Goal: Task Accomplishment & Management: Manage account settings

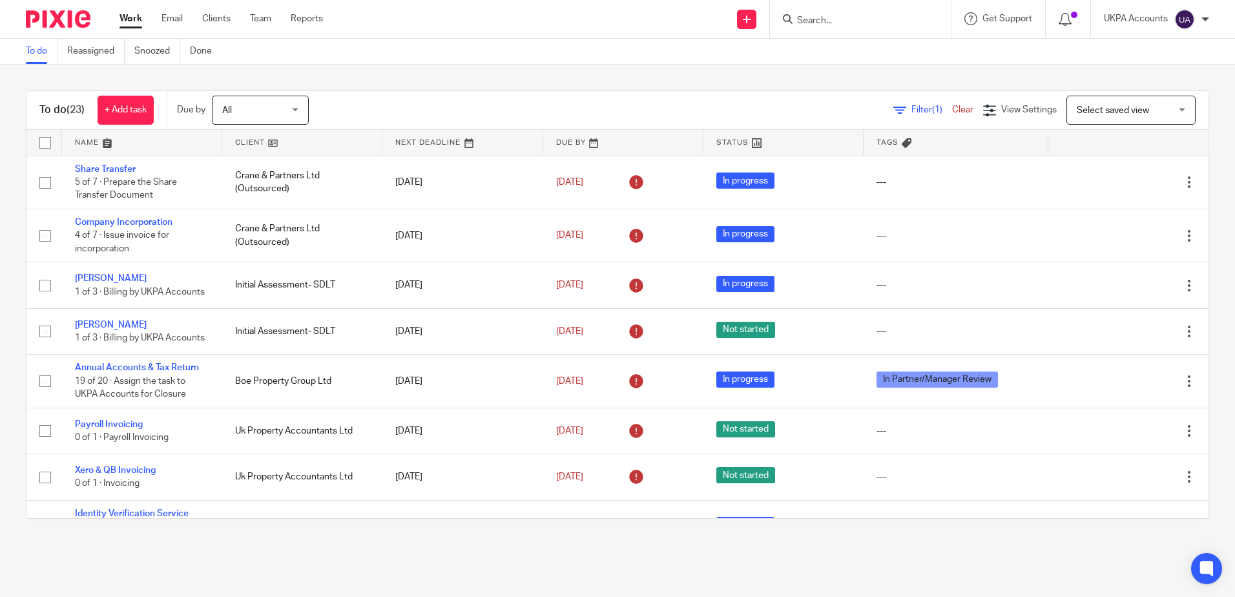
click at [843, 18] on input "Search" at bounding box center [854, 22] width 116 height 12
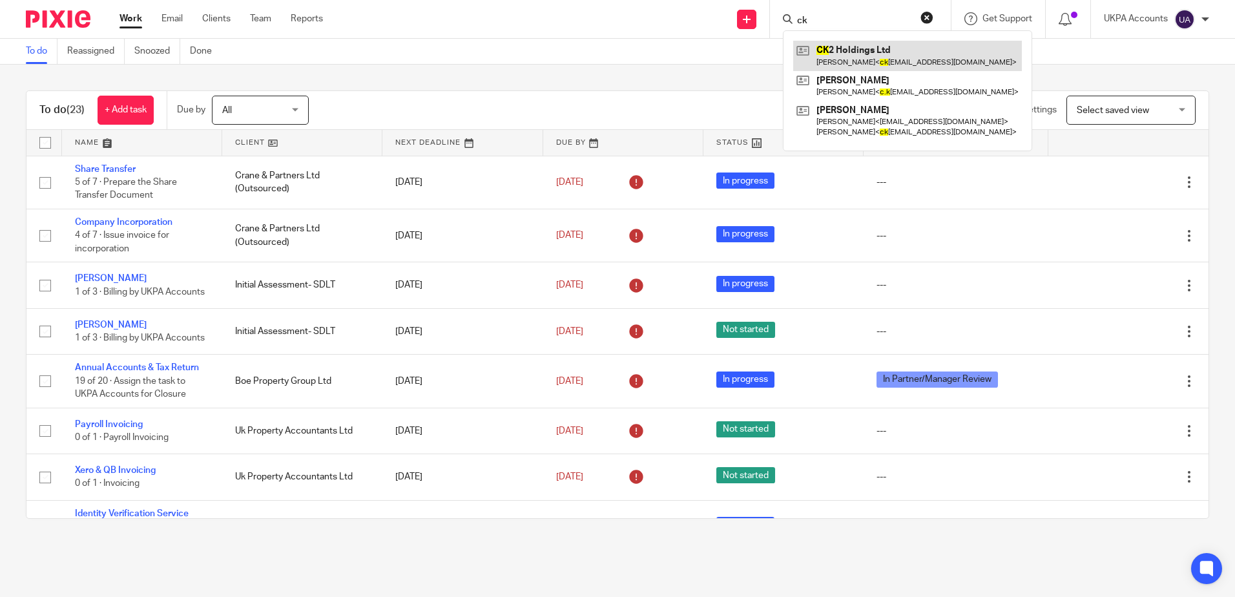
type input "ck"
click at [875, 52] on link at bounding box center [907, 56] width 229 height 30
drag, startPoint x: 837, startPoint y: 23, endPoint x: 720, endPoint y: 15, distance: 117.9
click at [720, 15] on div "Send new email Create task Add client ck CK 2 Holdings Ltd Cheryl Knight < ck h…" at bounding box center [788, 19] width 893 height 38
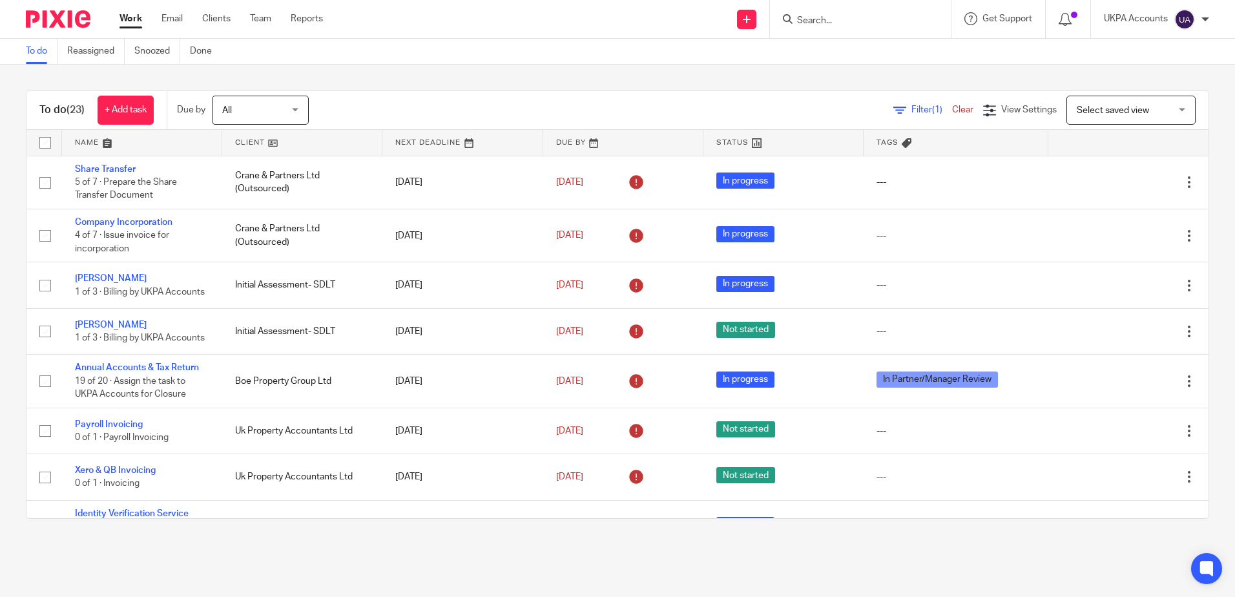
drag, startPoint x: 768, startPoint y: 81, endPoint x: 699, endPoint y: 123, distance: 80.3
click at [768, 82] on div "To do (23) + Add task Due by All All Today Tomorrow This week Next week This mo…" at bounding box center [617, 305] width 1235 height 480
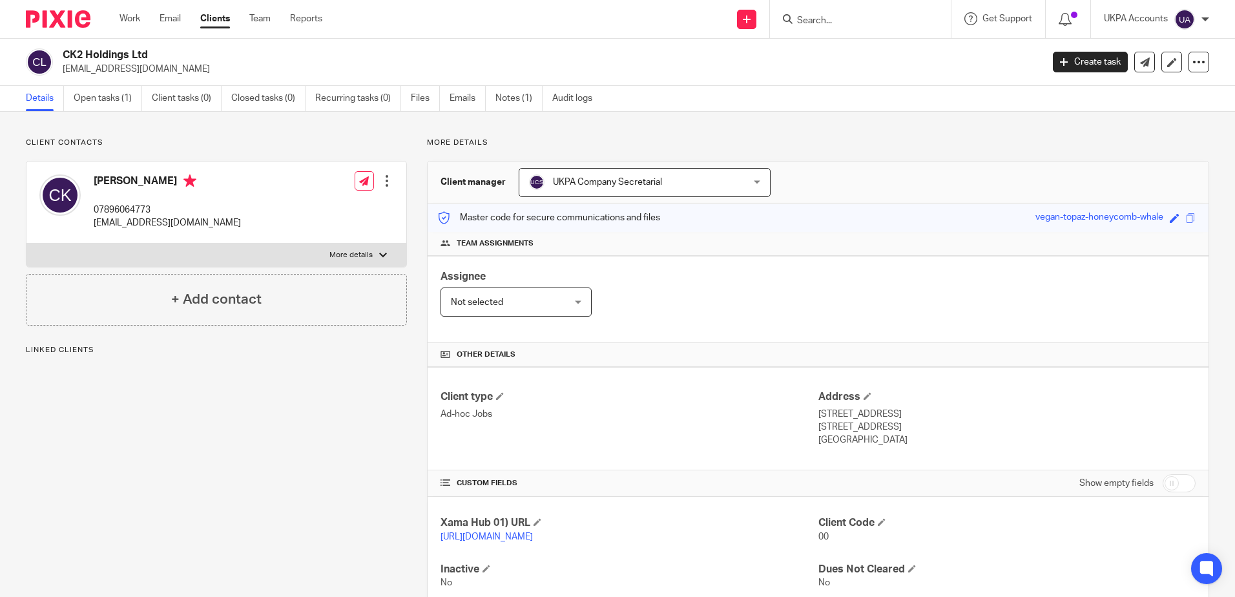
drag, startPoint x: 505, startPoint y: 100, endPoint x: 612, endPoint y: 332, distance: 255.8
click at [505, 100] on link "Notes (1)" at bounding box center [519, 98] width 47 height 25
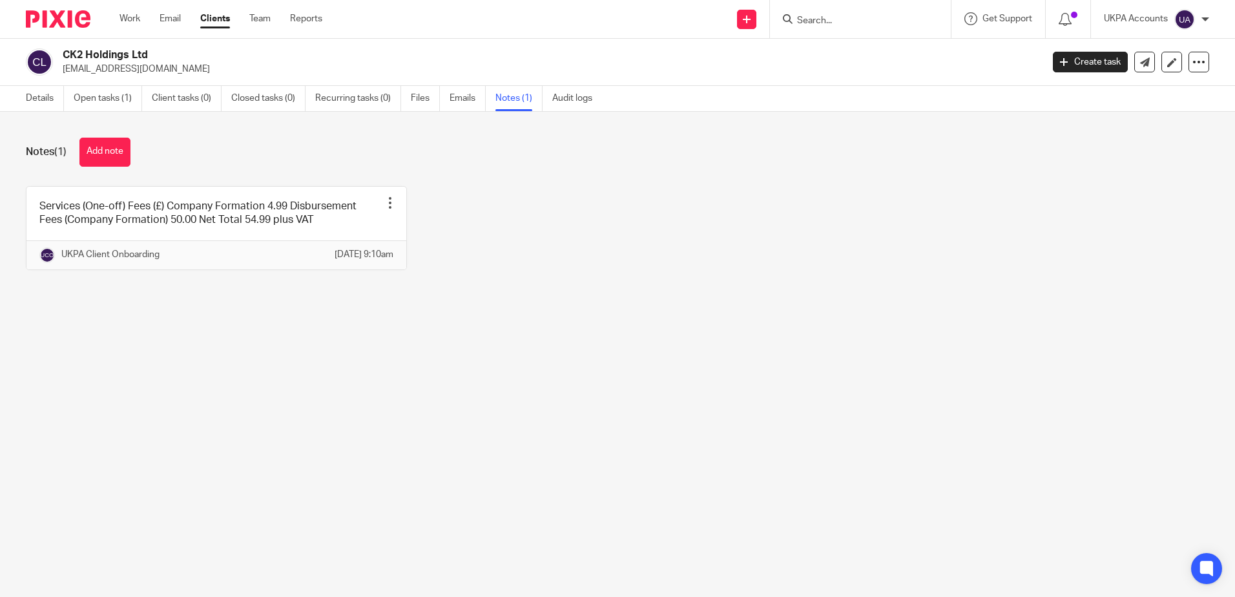
click at [581, 412] on main "CK2 Holdings Ltd [EMAIL_ADDRESS][DOMAIN_NAME] Create task Update from Companies…" at bounding box center [617, 298] width 1235 height 597
click at [120, 102] on link "Open tasks (1)" at bounding box center [108, 98] width 68 height 25
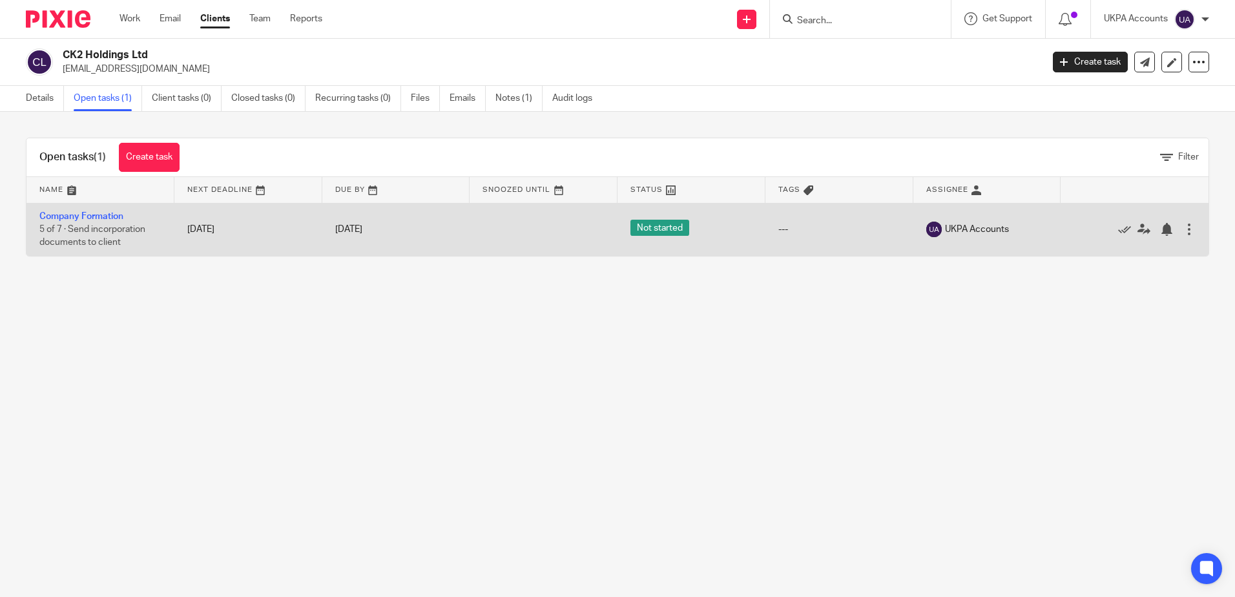
drag, startPoint x: 0, startPoint y: 0, endPoint x: 248, endPoint y: 237, distance: 343.2
click at [692, 408] on main "CK2 Holdings Ltd ckholdings29@gmail.com Create task Update from Companies House…" at bounding box center [617, 298] width 1235 height 597
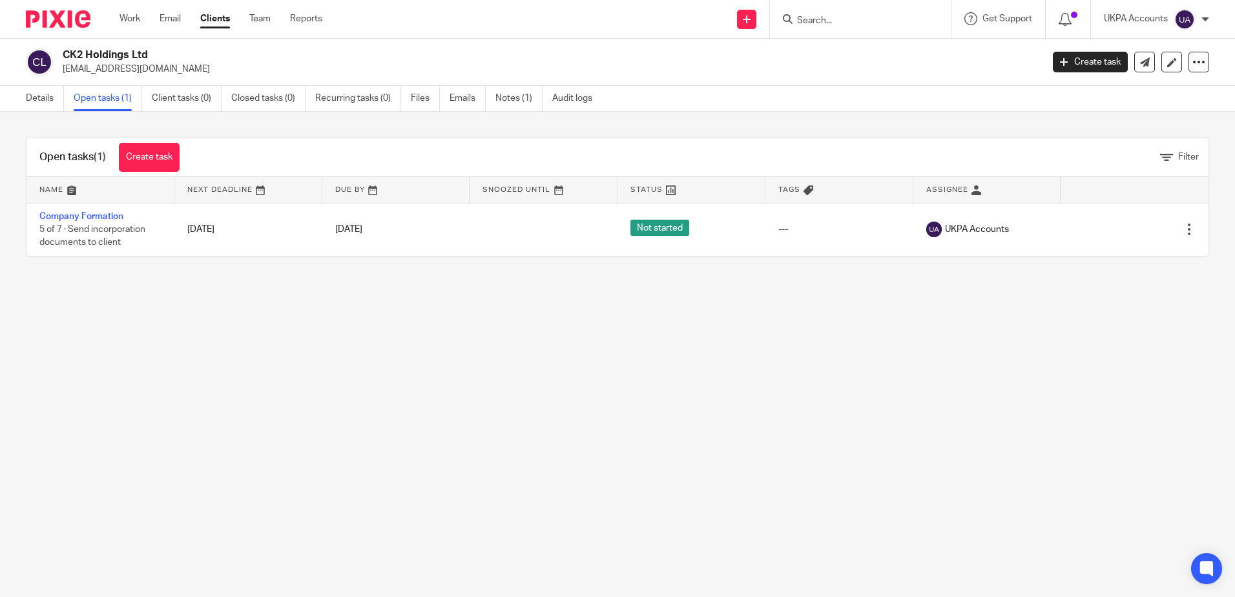
drag, startPoint x: 112, startPoint y: 214, endPoint x: 582, endPoint y: 326, distance: 482.8
click at [113, 214] on link "Company Formation" at bounding box center [81, 216] width 84 height 9
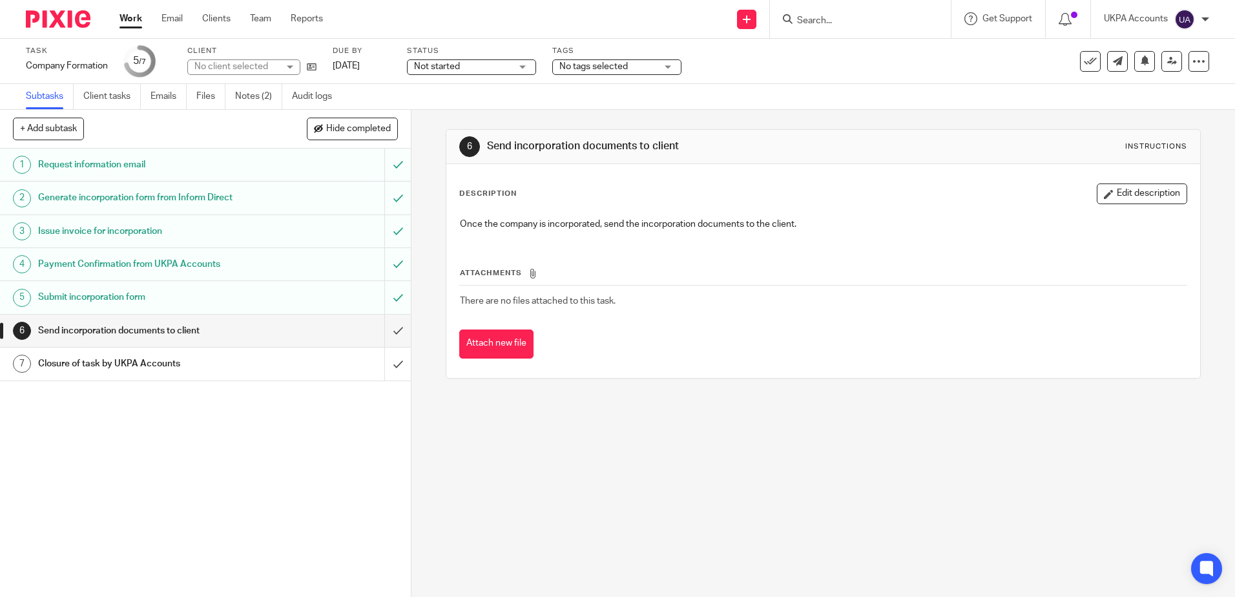
click at [235, 103] on ul "Subtasks Client tasks Emails Files Notes (2) Audit logs" at bounding box center [189, 96] width 326 height 25
click at [246, 98] on link "Notes (2)" at bounding box center [258, 96] width 47 height 25
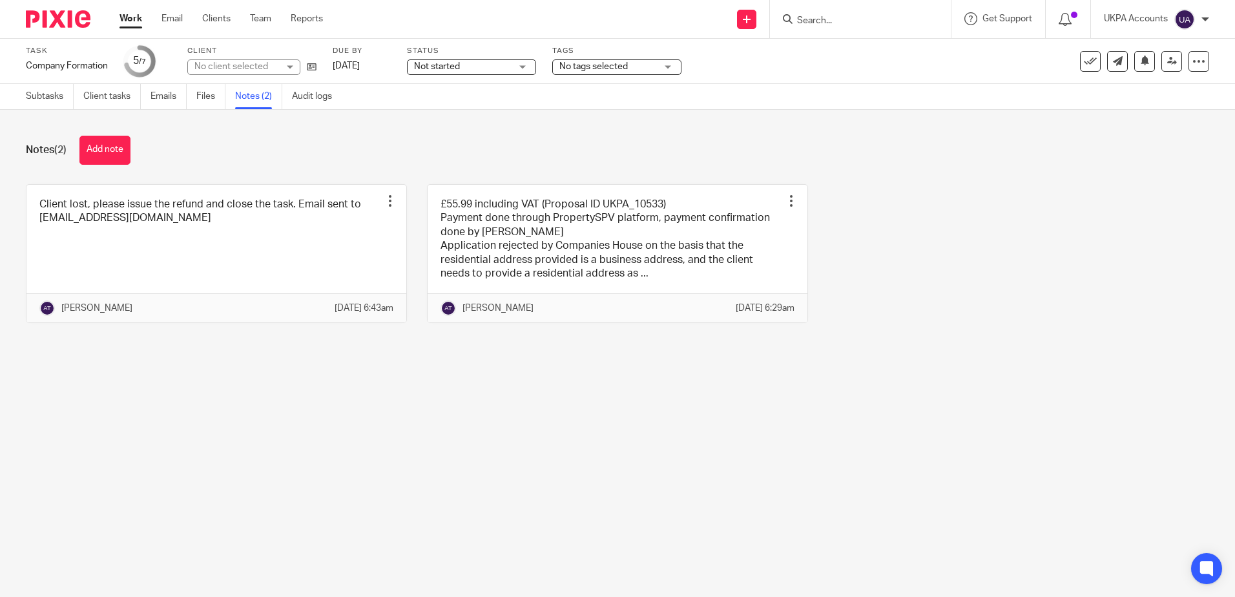
click at [467, 487] on main "Task Company Formation Save Company Formation 5 /7 Client No client selected Du…" at bounding box center [617, 298] width 1235 height 597
click at [660, 457] on main "Task Company Formation Save Company Formation 5 /7 Client No client selected Du…" at bounding box center [617, 298] width 1235 height 597
click at [658, 455] on main "Task Company Formation Save Company Formation 5 /7 Client CK2 Holdings Ltd CK2 …" at bounding box center [617, 298] width 1235 height 597
click at [672, 393] on main "Task Company Formation Save Company Formation 5 /7 Client CK2 Holdings Ltd CK2 …" at bounding box center [617, 298] width 1235 height 597
click at [683, 480] on main "Task Company Formation Save Company Formation 5 /7 Client CK2 Holdings Ltd CK2 …" at bounding box center [617, 298] width 1235 height 597
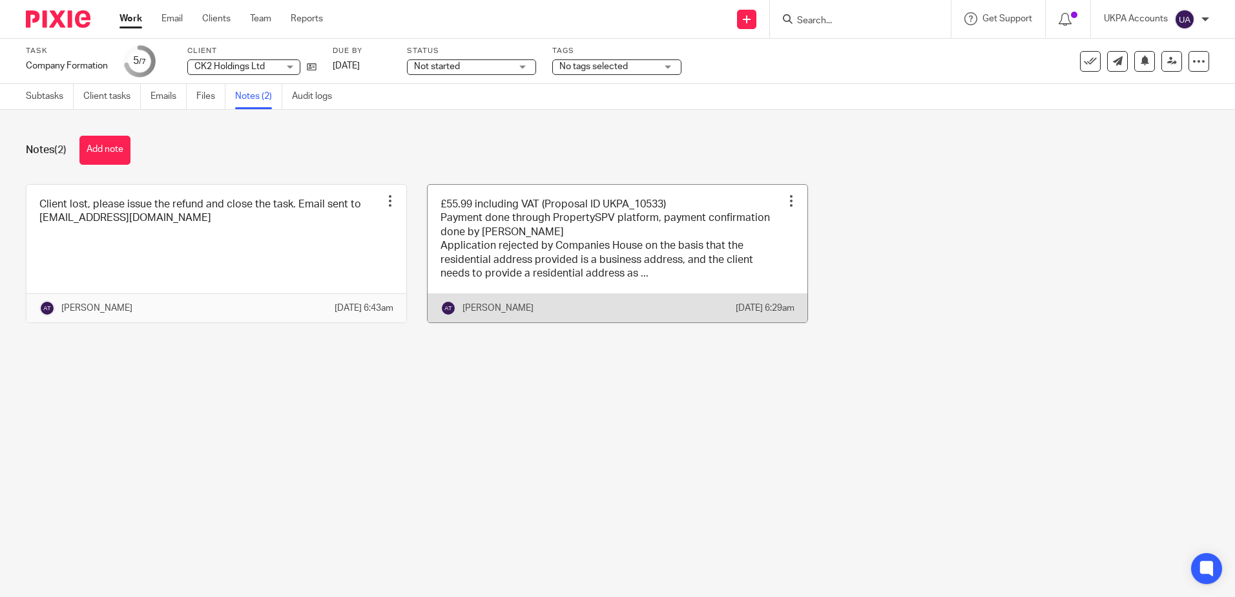
drag, startPoint x: 773, startPoint y: 436, endPoint x: 557, endPoint y: 298, distance: 255.9
click at [773, 436] on main "Task Company Formation Save Company Formation 5 /7 Client CK2 Holdings Ltd CK2 …" at bounding box center [617, 298] width 1235 height 597
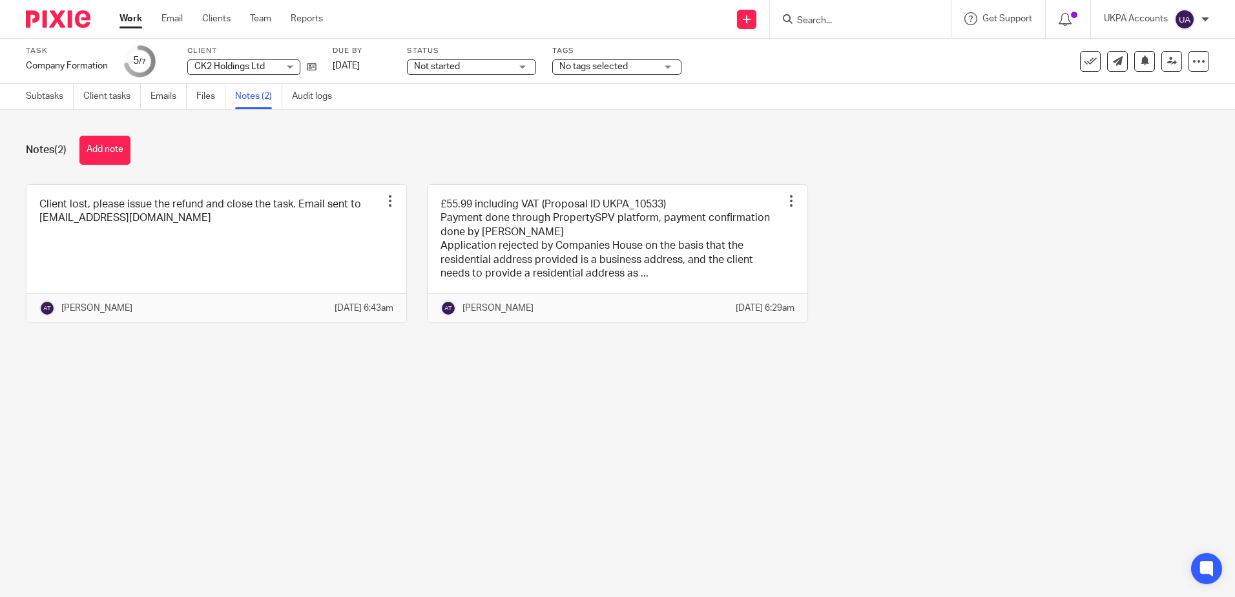
click at [569, 441] on main "Task Company Formation Save Company Formation 5 /7 Client CK2 Holdings Ltd CK2 …" at bounding box center [617, 298] width 1235 height 597
click at [638, 420] on main "Task Company Formation Save Company Formation 5 /7 Client CK2 Holdings Ltd CK2 …" at bounding box center [617, 298] width 1235 height 597
click at [653, 427] on main "Task Company Formation Save Company Formation 5 /7 Client CK2 Holdings Ltd CK2 …" at bounding box center [617, 298] width 1235 height 597
click at [768, 426] on main "Task Company Formation Save Company Formation 5 /7 Client CK2 Holdings Ltd CK2 …" at bounding box center [617, 298] width 1235 height 597
click at [1009, 313] on div "Client lost, please issue the refund and close the task. Email sent to account@…" at bounding box center [608, 263] width 1204 height 159
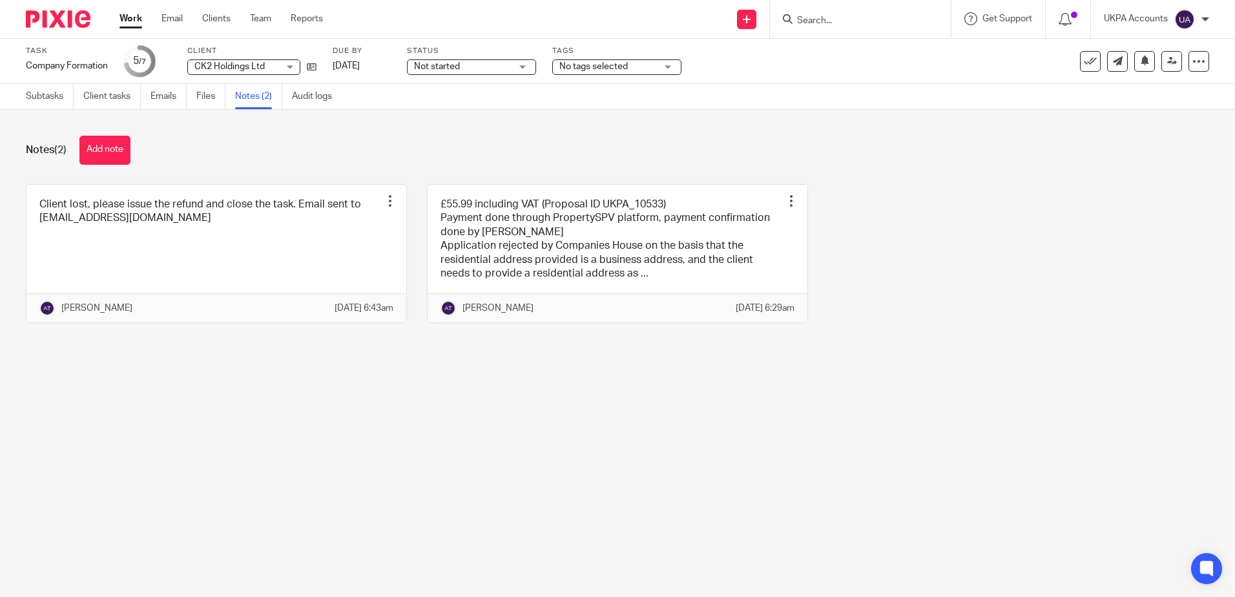
click at [942, 331] on div "Client lost, please issue the refund and close the task. Email sent to account@…" at bounding box center [608, 263] width 1204 height 159
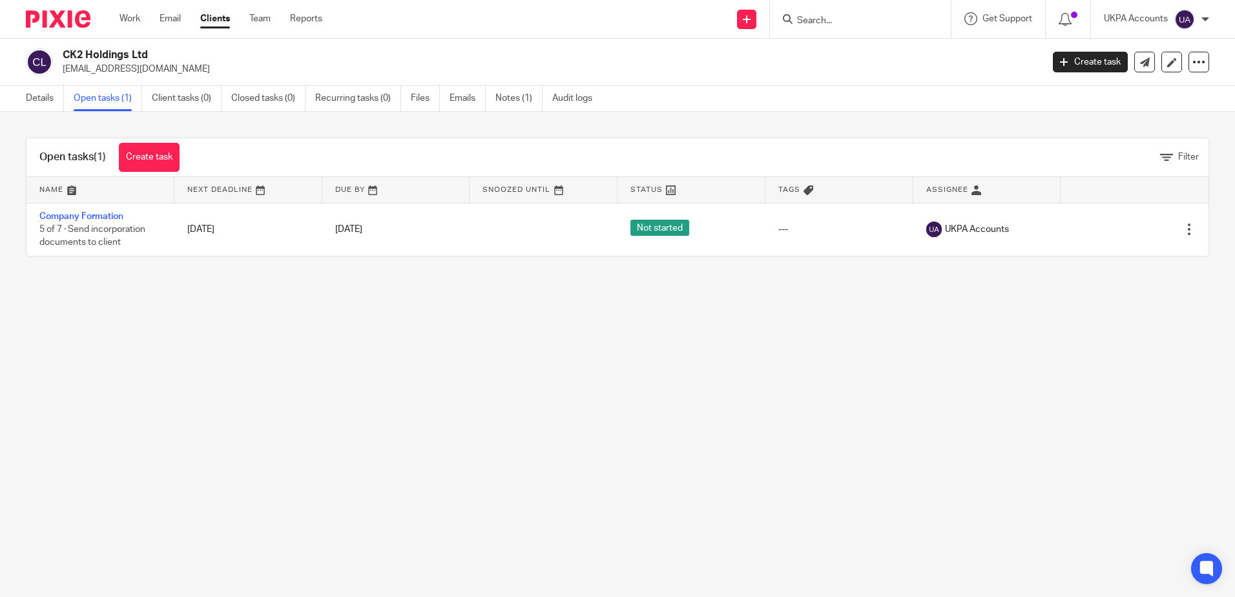
drag, startPoint x: 522, startPoint y: 382, endPoint x: 280, endPoint y: 171, distance: 321.0
click at [522, 382] on main "CK2 Holdings Ltd [EMAIL_ADDRESS][DOMAIN_NAME] Create task Update from Companies…" at bounding box center [617, 298] width 1235 height 597
click at [39, 101] on link "Details" at bounding box center [45, 98] width 38 height 25
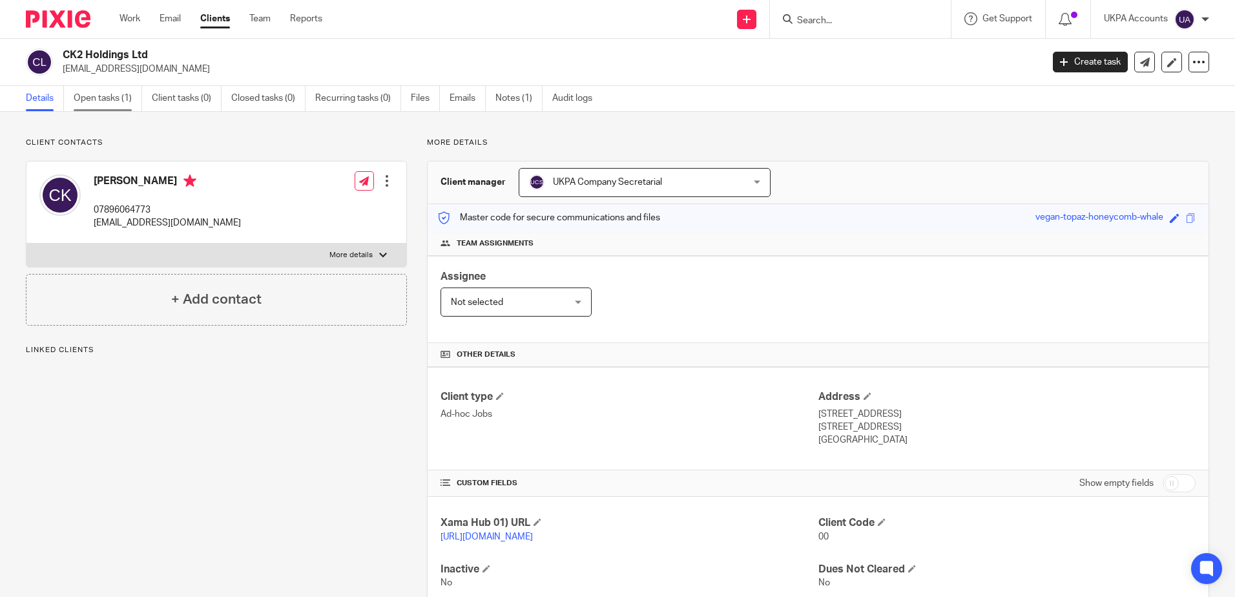
drag, startPoint x: 105, startPoint y: 94, endPoint x: 376, endPoint y: 348, distance: 371.1
click at [106, 94] on link "Open tasks (1)" at bounding box center [108, 98] width 68 height 25
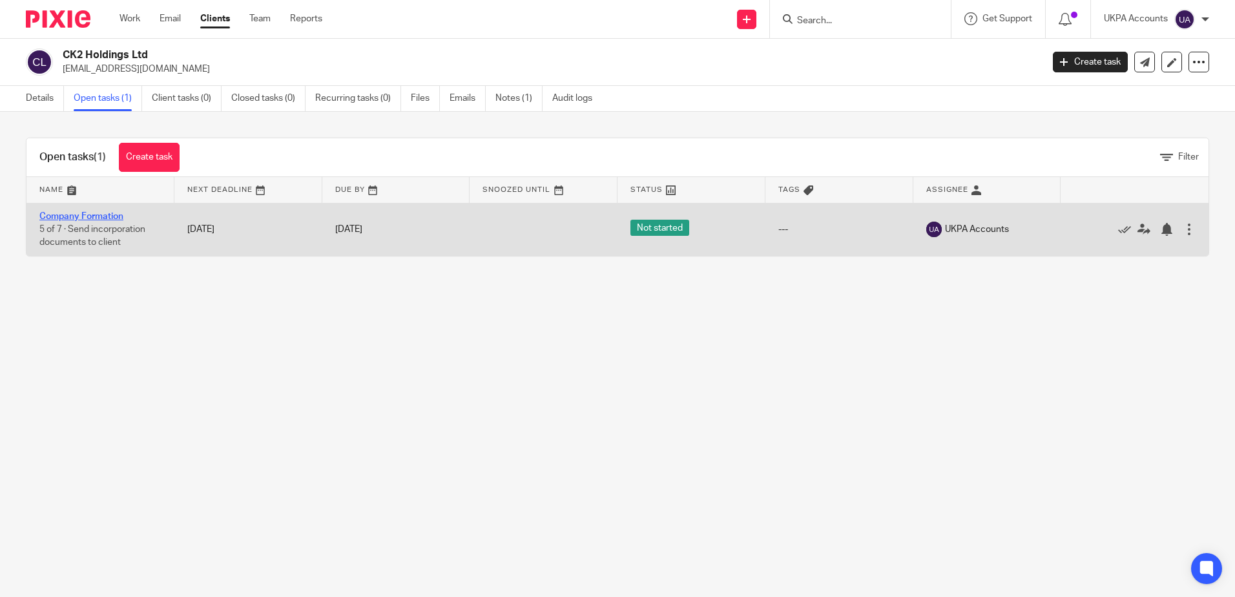
click at [111, 218] on link "Company Formation" at bounding box center [81, 216] width 84 height 9
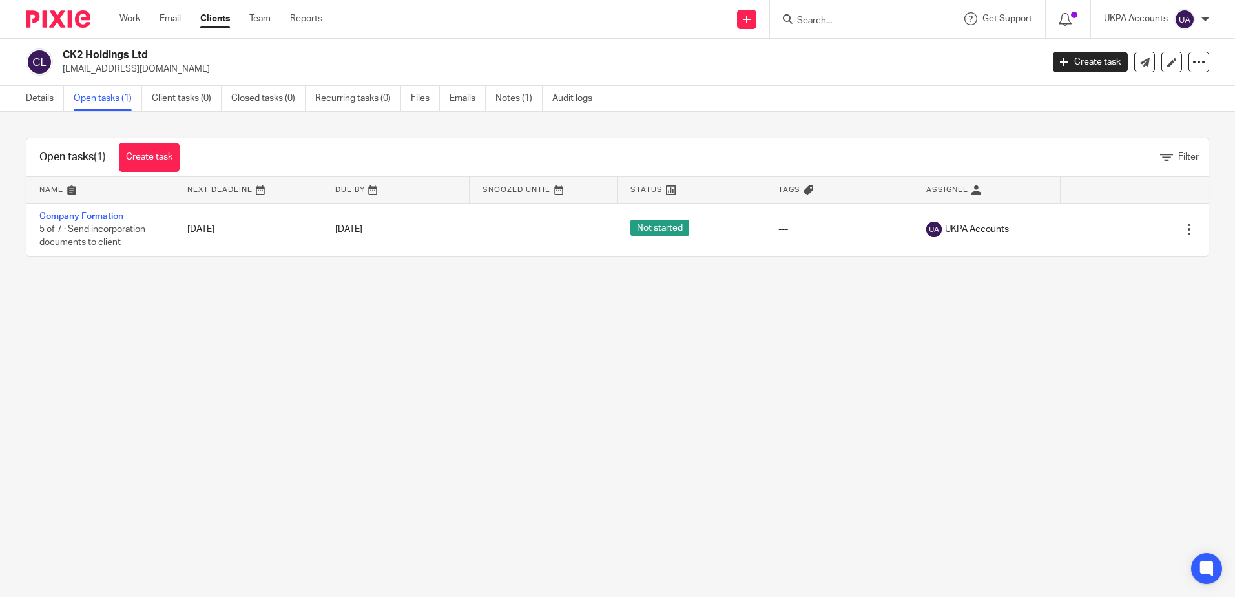
click at [589, 475] on main "CK2 Holdings Ltd ckholdings29@gmail.com Create task Update from Companies House…" at bounding box center [617, 298] width 1235 height 597
click at [33, 105] on link "Details" at bounding box center [45, 98] width 38 height 25
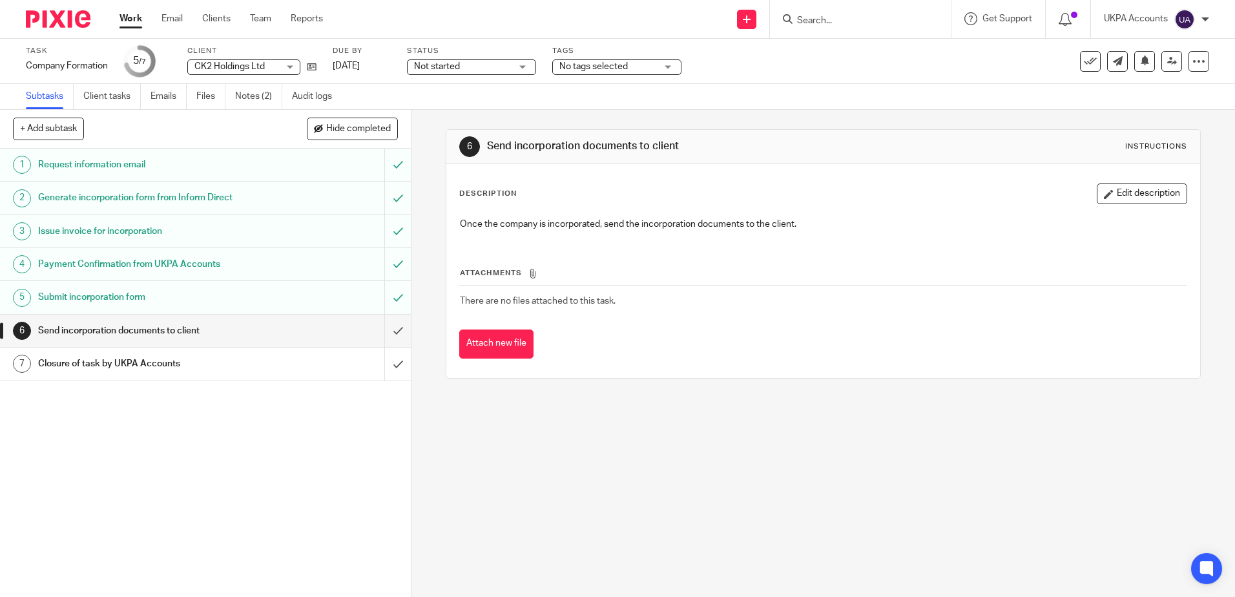
click at [587, 417] on div "6 Send incorporation documents to client Instructions Description Edit descript…" at bounding box center [824, 353] width 824 height 487
click at [253, 90] on link "Notes (2)" at bounding box center [258, 96] width 47 height 25
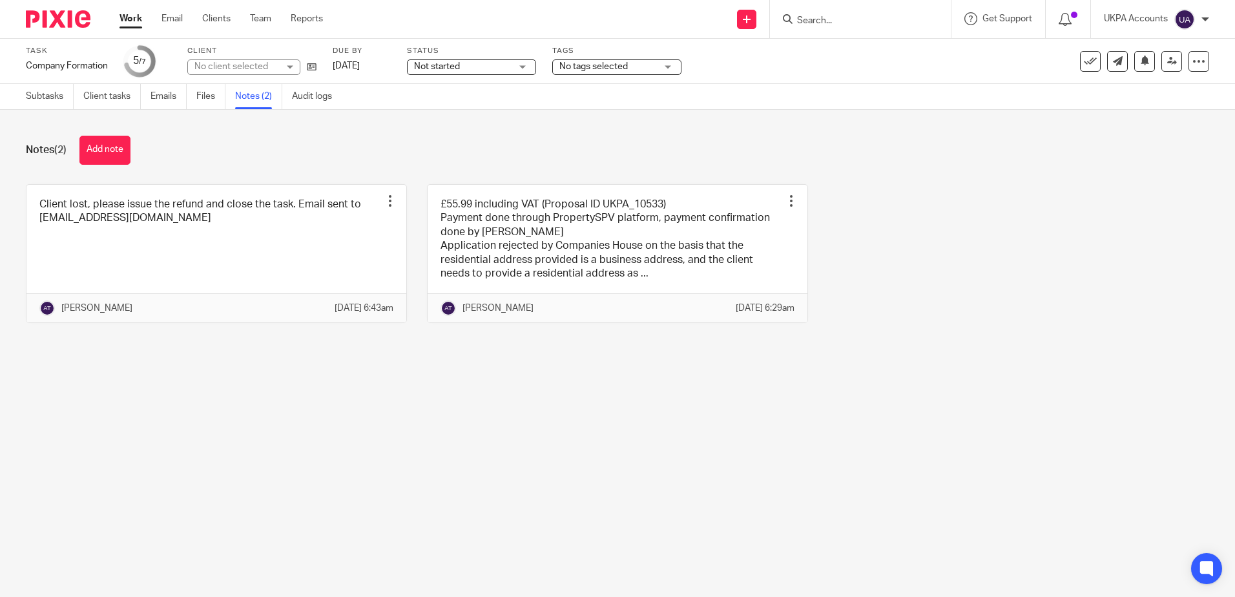
drag, startPoint x: 1006, startPoint y: 365, endPoint x: 999, endPoint y: 366, distance: 6.5
click at [1006, 365] on div "Notes (2) Add note Client lost, please issue the refund and close the task. Ema…" at bounding box center [617, 239] width 1235 height 258
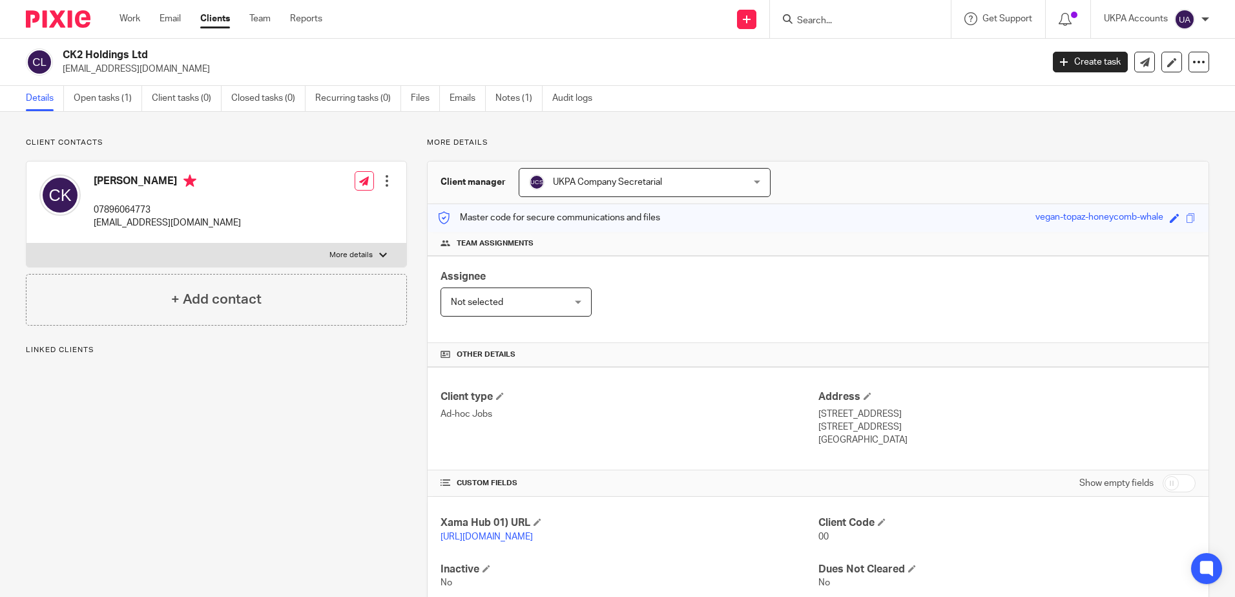
click at [180, 428] on div "Client contacts [PERSON_NAME] 07896064773 [EMAIL_ADDRESS][DOMAIN_NAME] Edit con…" at bounding box center [206, 374] width 401 height 472
drag, startPoint x: 63, startPoint y: 50, endPoint x: 154, endPoint y: 54, distance: 91.8
click at [154, 54] on h2 "CK2 Holdings Ltd" at bounding box center [451, 55] width 777 height 14
copy h2 "CK2 Holdings Ltd"
